Goal: Task Accomplishment & Management: Use online tool/utility

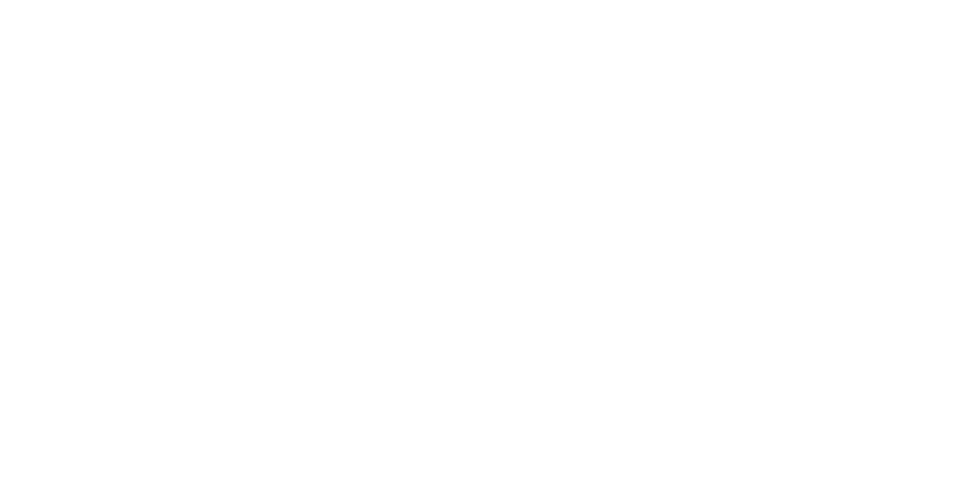
scroll to position [2467, 0]
click at [633, 413] on button "button" at bounding box center [624, 420] width 19 height 19
click at [471, 239] on button "Clock Off" at bounding box center [430, 236] width 82 height 24
click at [797, 79] on button "Close" at bounding box center [770, 83] width 54 height 24
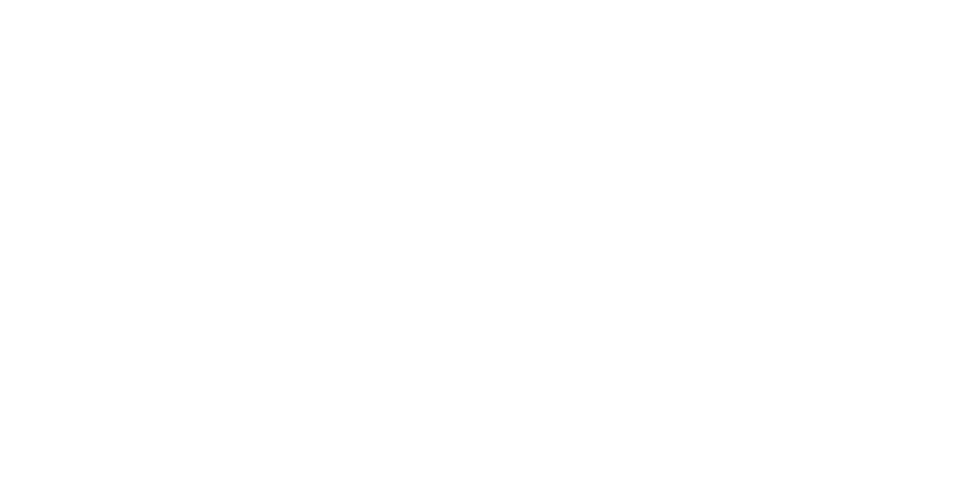
click at [197, 215] on button "Tracking" at bounding box center [127, 204] width 142 height 37
click at [619, 424] on button "button" at bounding box center [609, 420] width 19 height 19
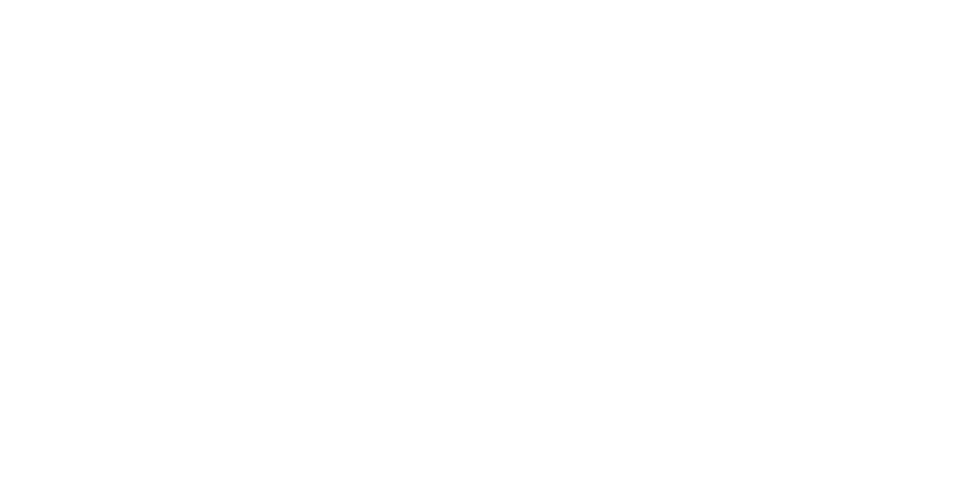
scroll to position [162, 0]
click at [471, 239] on button "Clock On" at bounding box center [430, 236] width 82 height 24
click at [633, 419] on button "button" at bounding box center [624, 420] width 19 height 19
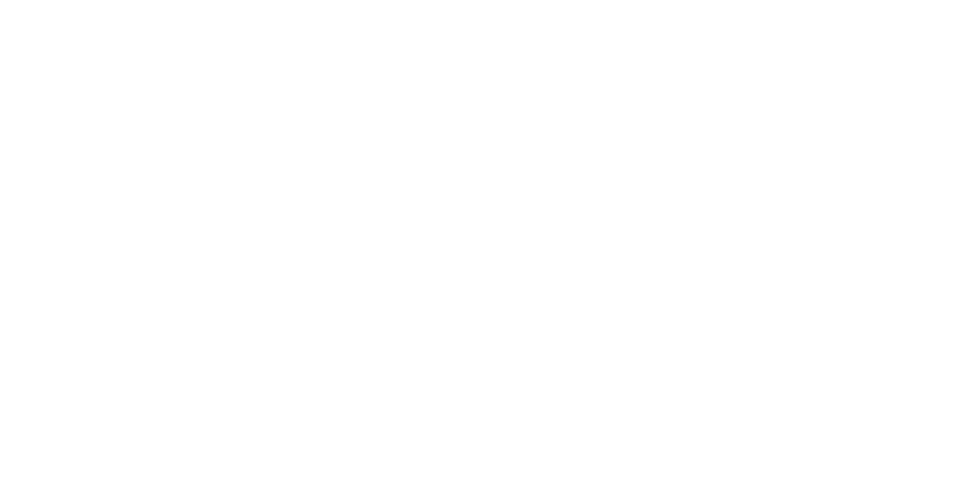
click at [471, 232] on button "Clock Off" at bounding box center [430, 236] width 82 height 24
click at [797, 77] on button "Close" at bounding box center [770, 83] width 54 height 24
click at [197, 205] on button "Tracking" at bounding box center [127, 204] width 142 height 37
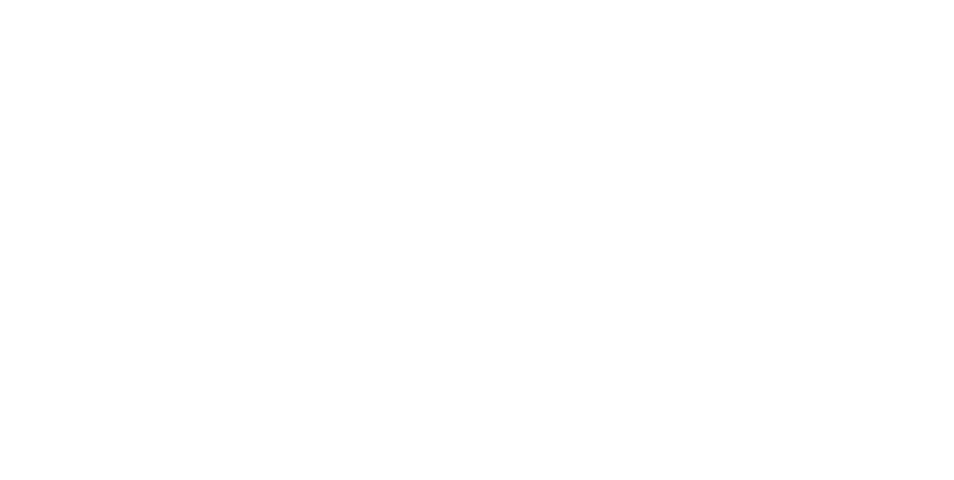
click at [615, 424] on icon "button" at bounding box center [610, 421] width 7 height 10
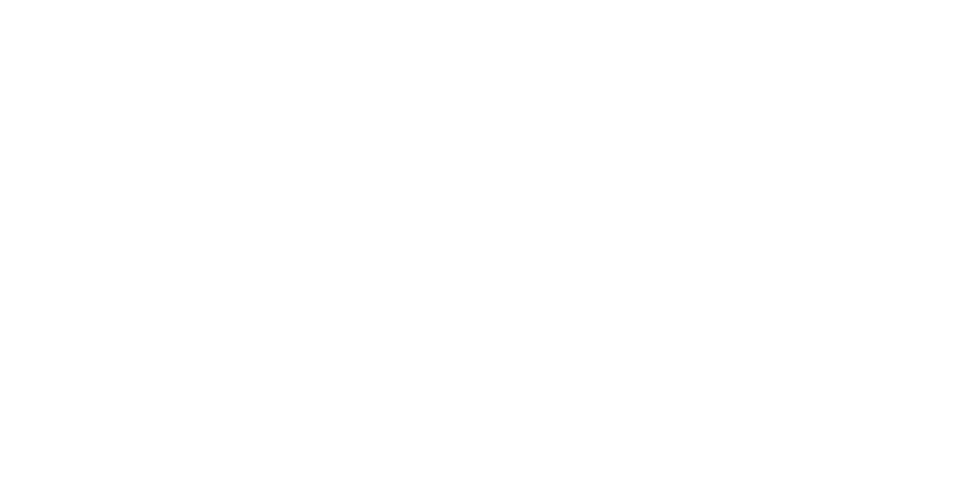
click at [471, 238] on button "Clock On" at bounding box center [430, 236] width 82 height 24
